Goal: Find contact information: Find contact information

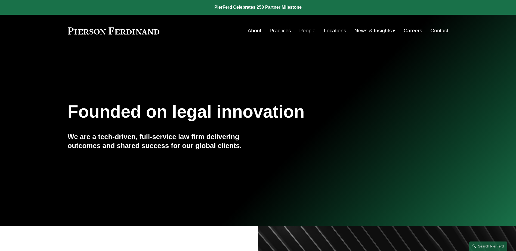
click at [303, 31] on link "People" at bounding box center [307, 31] width 16 height 10
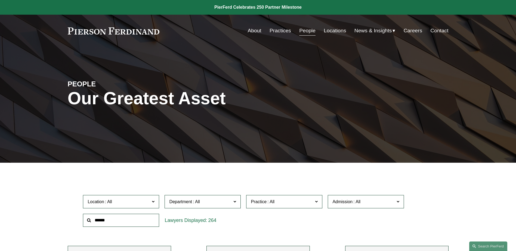
scroll to position [2992, 0]
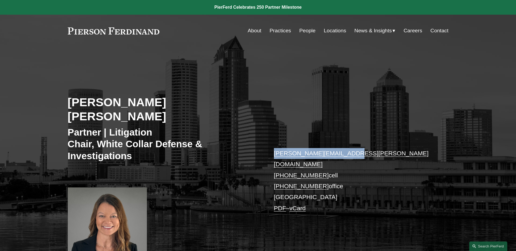
drag, startPoint x: 345, startPoint y: 141, endPoint x: 273, endPoint y: 144, distance: 71.9
click at [273, 144] on div "[PERSON_NAME] [PERSON_NAME] Partner | Litigation Chair, White Collar Defense & …" at bounding box center [258, 163] width 516 height 201
copy link "[PERSON_NAME][EMAIL_ADDRESS][PERSON_NAME][DOMAIN_NAME]"
